Goal: Transaction & Acquisition: Purchase product/service

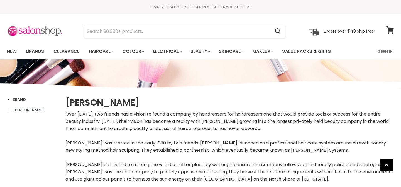
select select "manual"
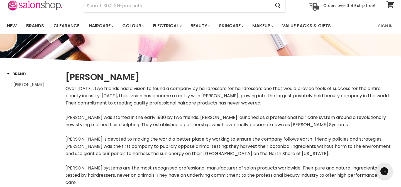
scroll to position [13, 0]
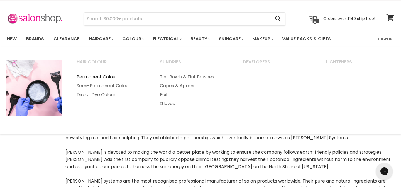
click at [106, 76] on link "Permanent Colour" at bounding box center [111, 77] width 82 height 9
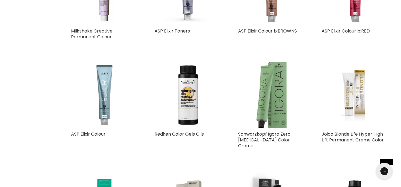
scroll to position [192, 0]
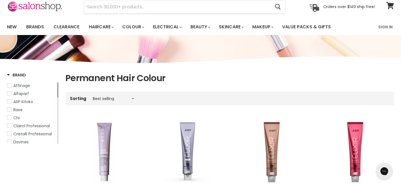
scroll to position [9, 0]
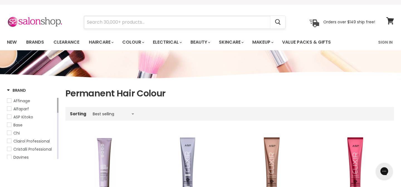
click at [101, 25] on input "Search" at bounding box center [177, 22] width 186 height 13
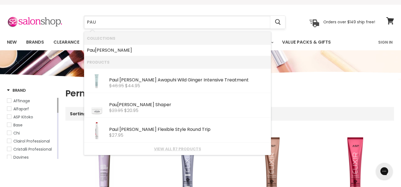
type input "[PERSON_NAME]"
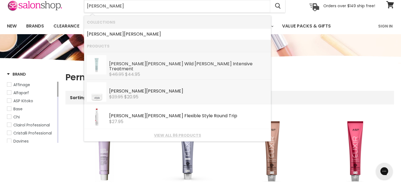
scroll to position [19, 0]
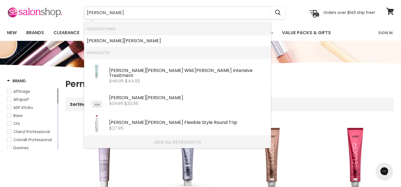
click at [173, 140] on link "View all 86 products" at bounding box center [177, 142] width 181 height 4
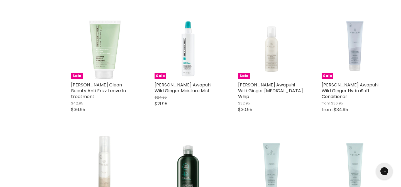
scroll to position [2122, 0]
